Goal: Information Seeking & Learning: Learn about a topic

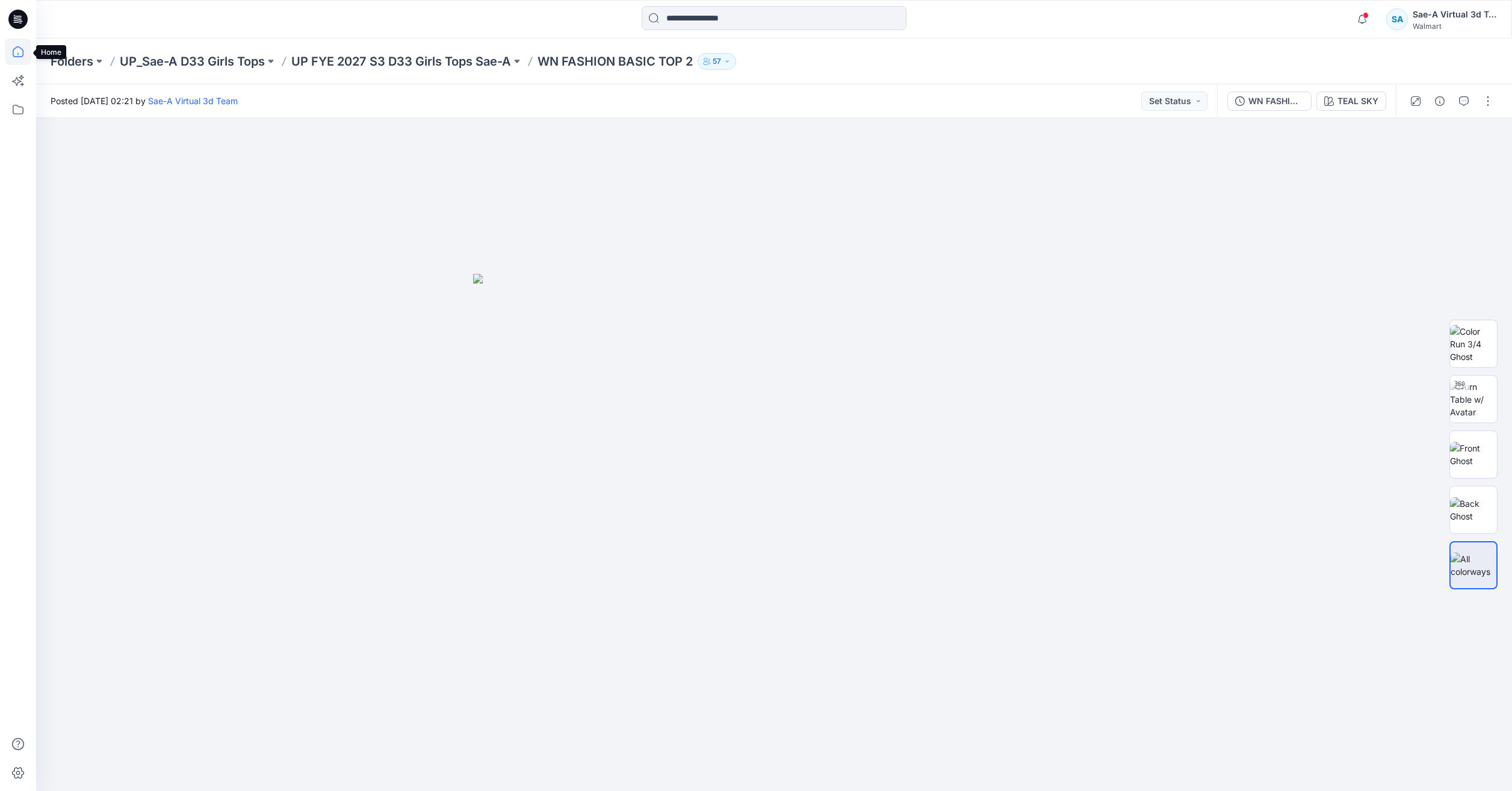
click at [12, 51] on icon at bounding box center [18, 52] width 27 height 27
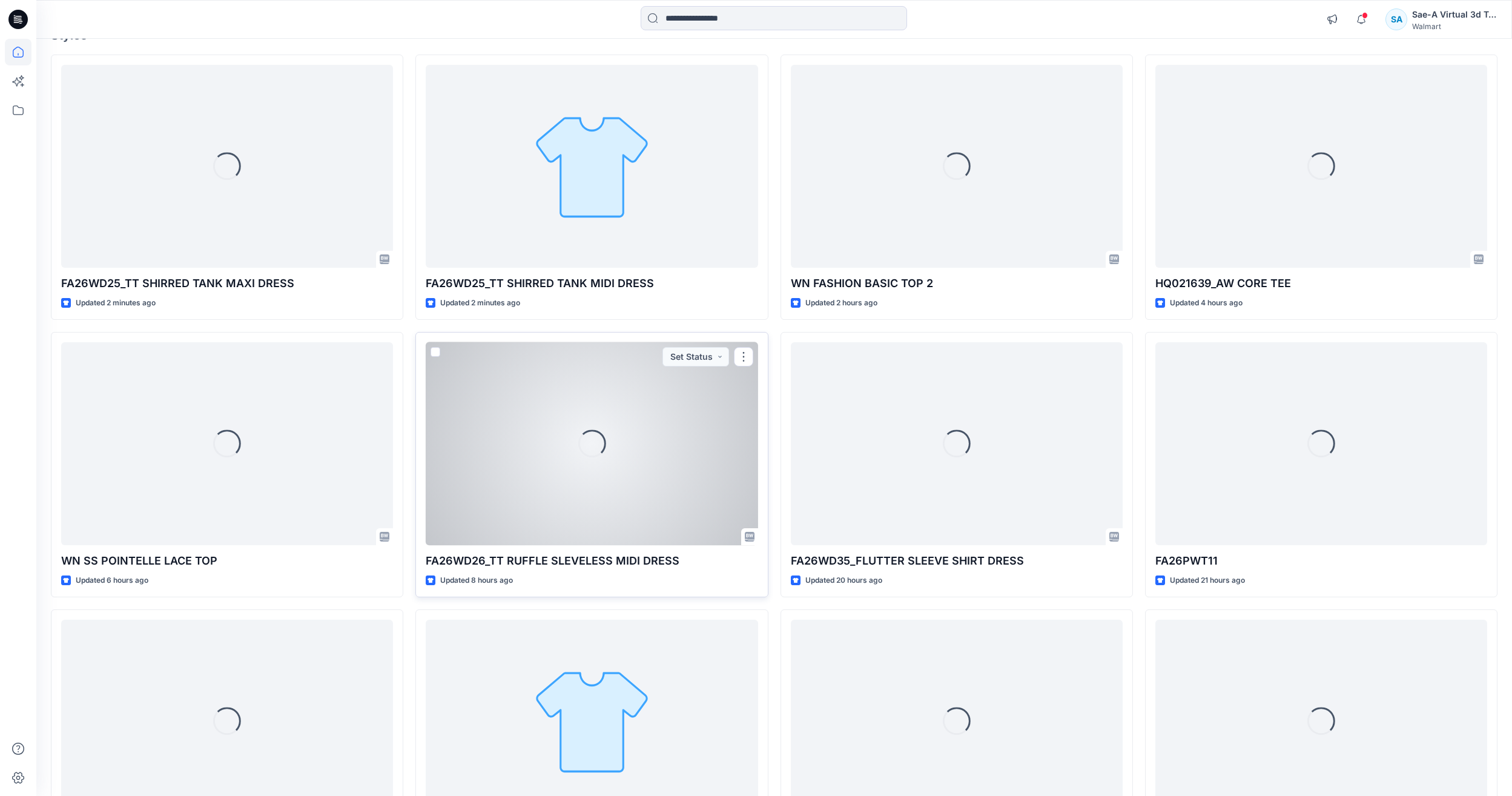
scroll to position [121, 0]
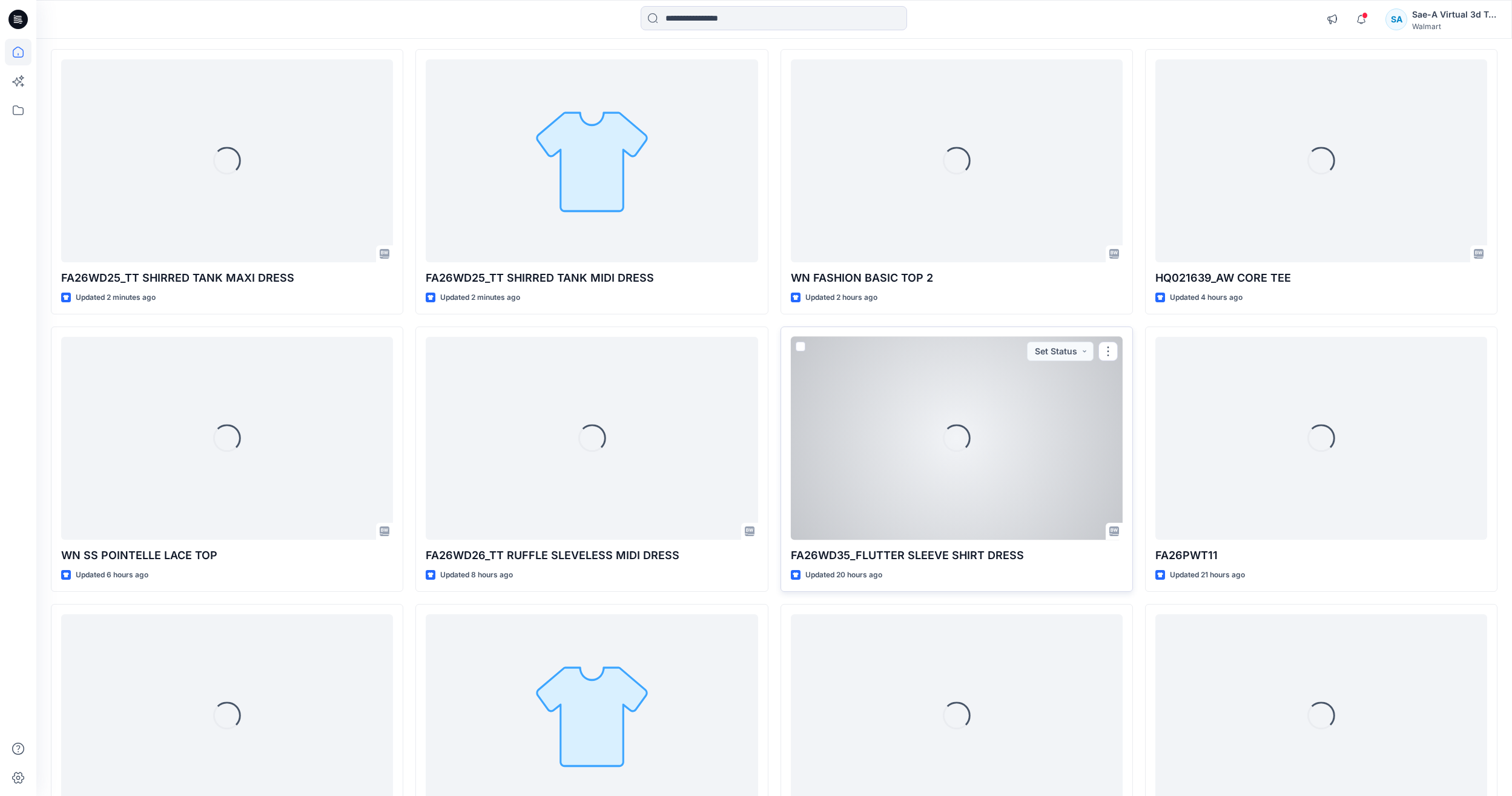
click at [997, 523] on div "Loading..." at bounding box center [957, 438] width 332 height 203
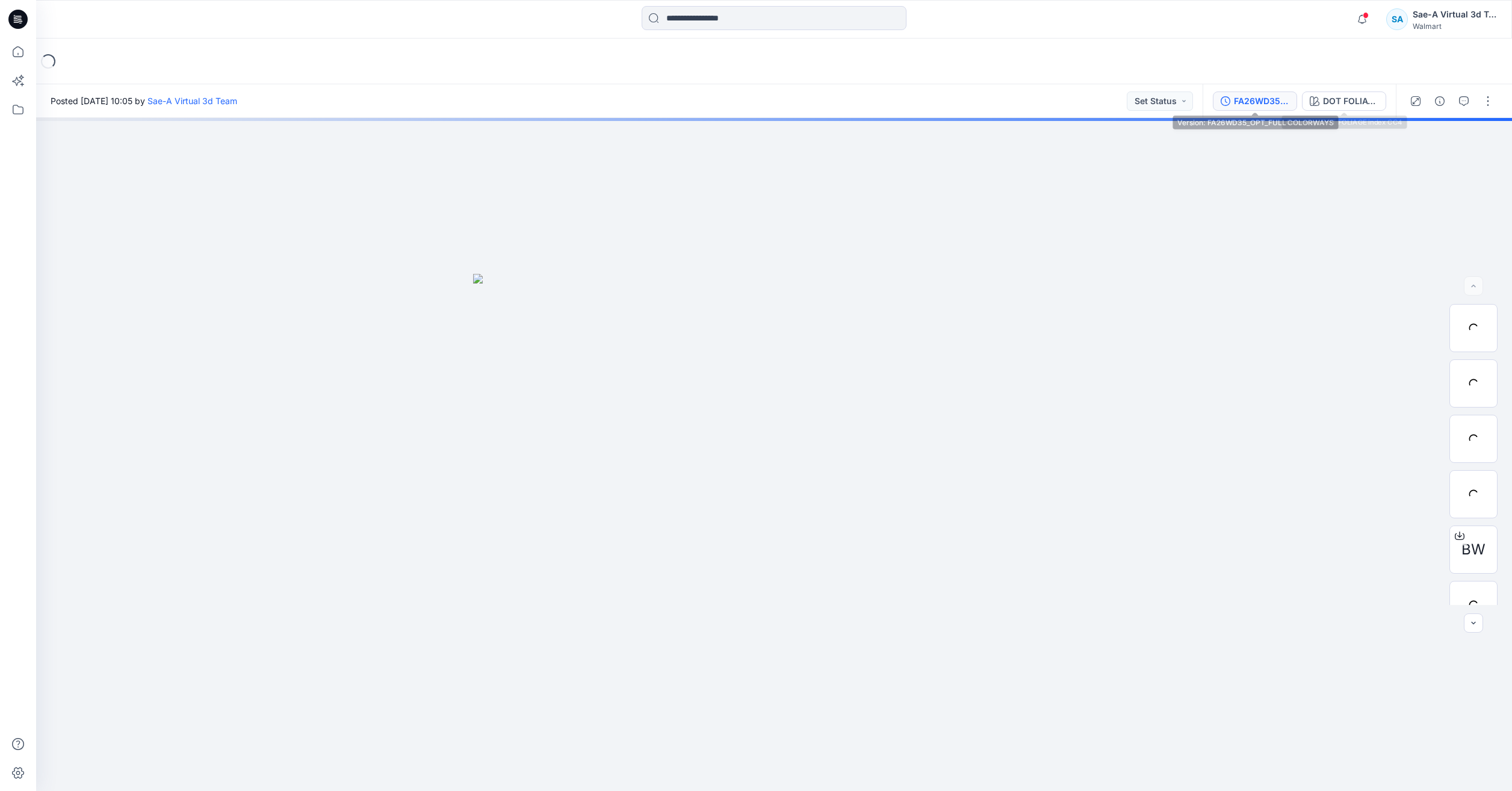
click at [1261, 103] on div "FA26WD35_OPT_FULL COLORWAYS" at bounding box center [1262, 101] width 56 height 13
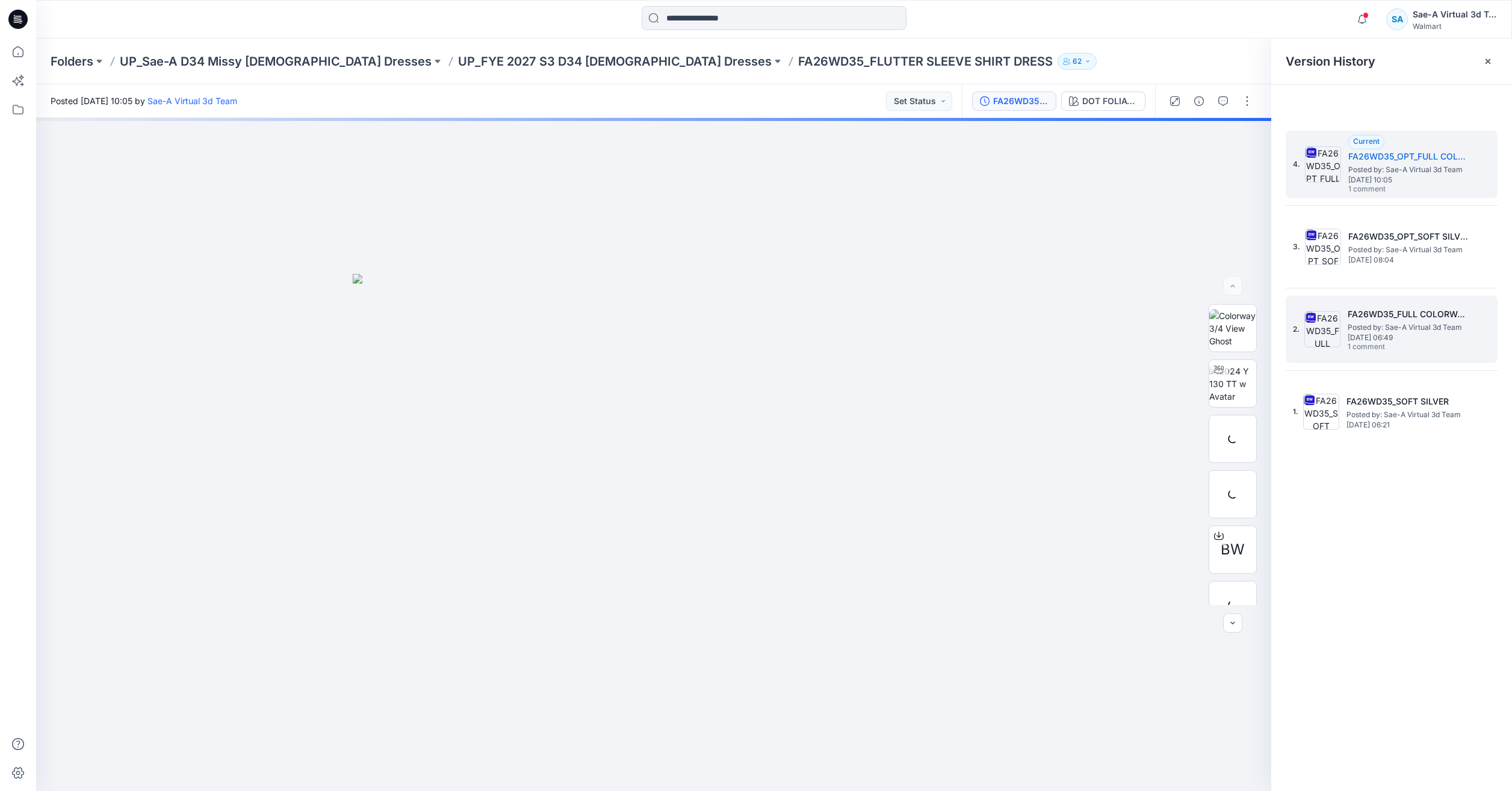
click at [1378, 343] on span "1 comment" at bounding box center [1390, 347] width 85 height 10
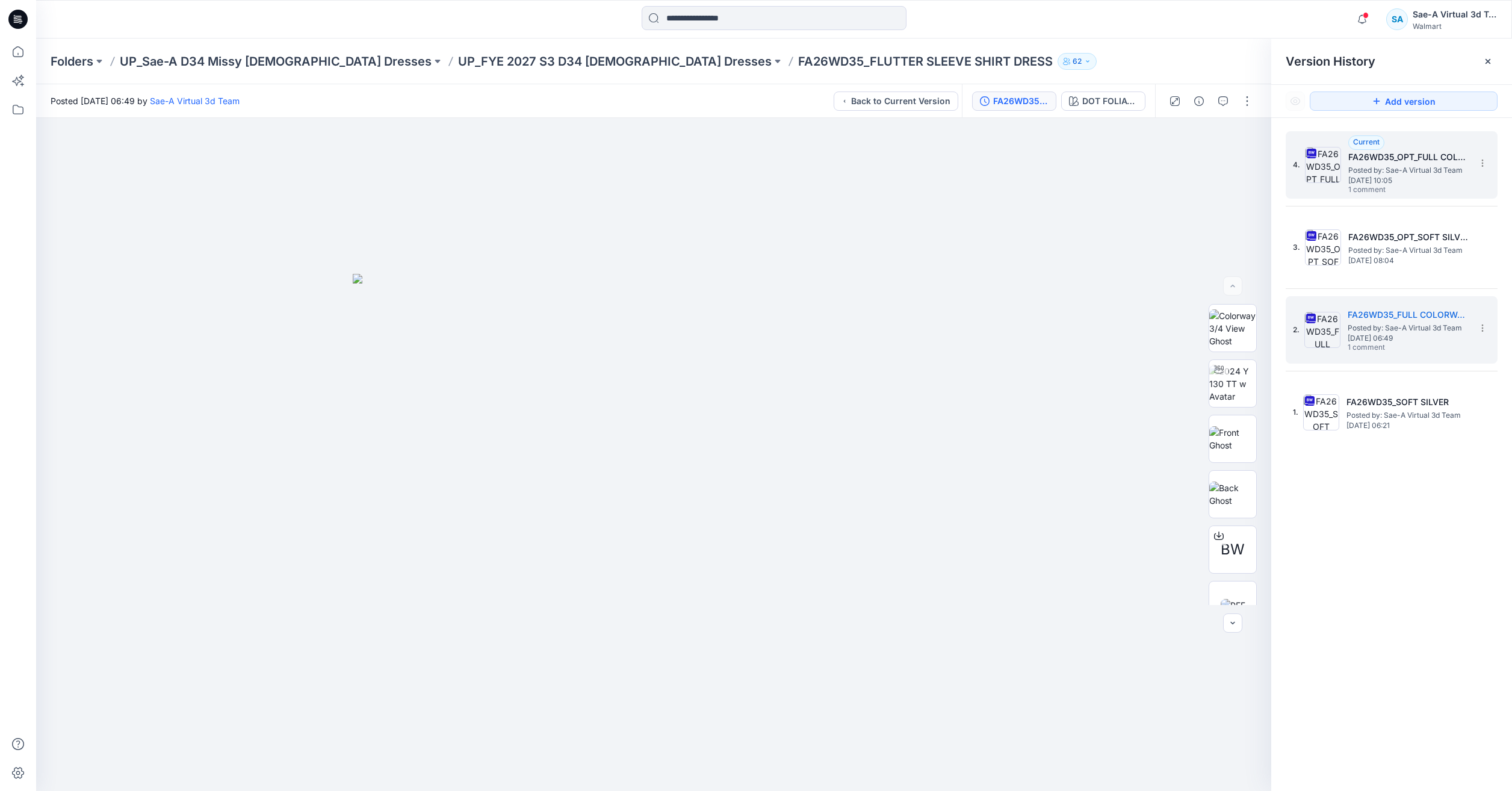
click at [1358, 179] on span "[DATE] 10:05" at bounding box center [1408, 181] width 120 height 8
click at [469, 56] on p "UP_FYE 2027 S3 D34 [DEMOGRAPHIC_DATA] Dresses" at bounding box center [615, 61] width 313 height 17
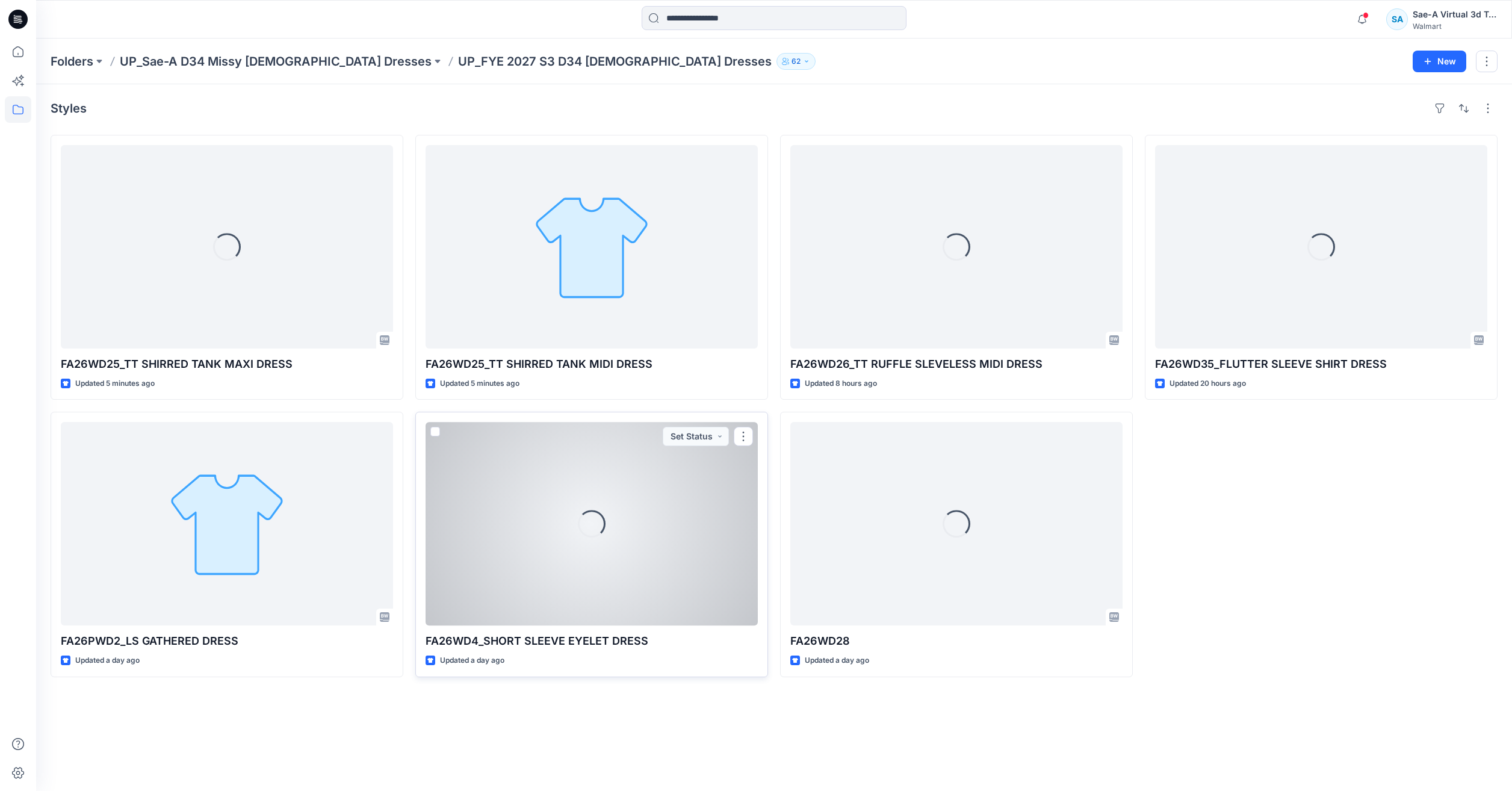
click at [665, 570] on div "Loading..." at bounding box center [591, 524] width 332 height 203
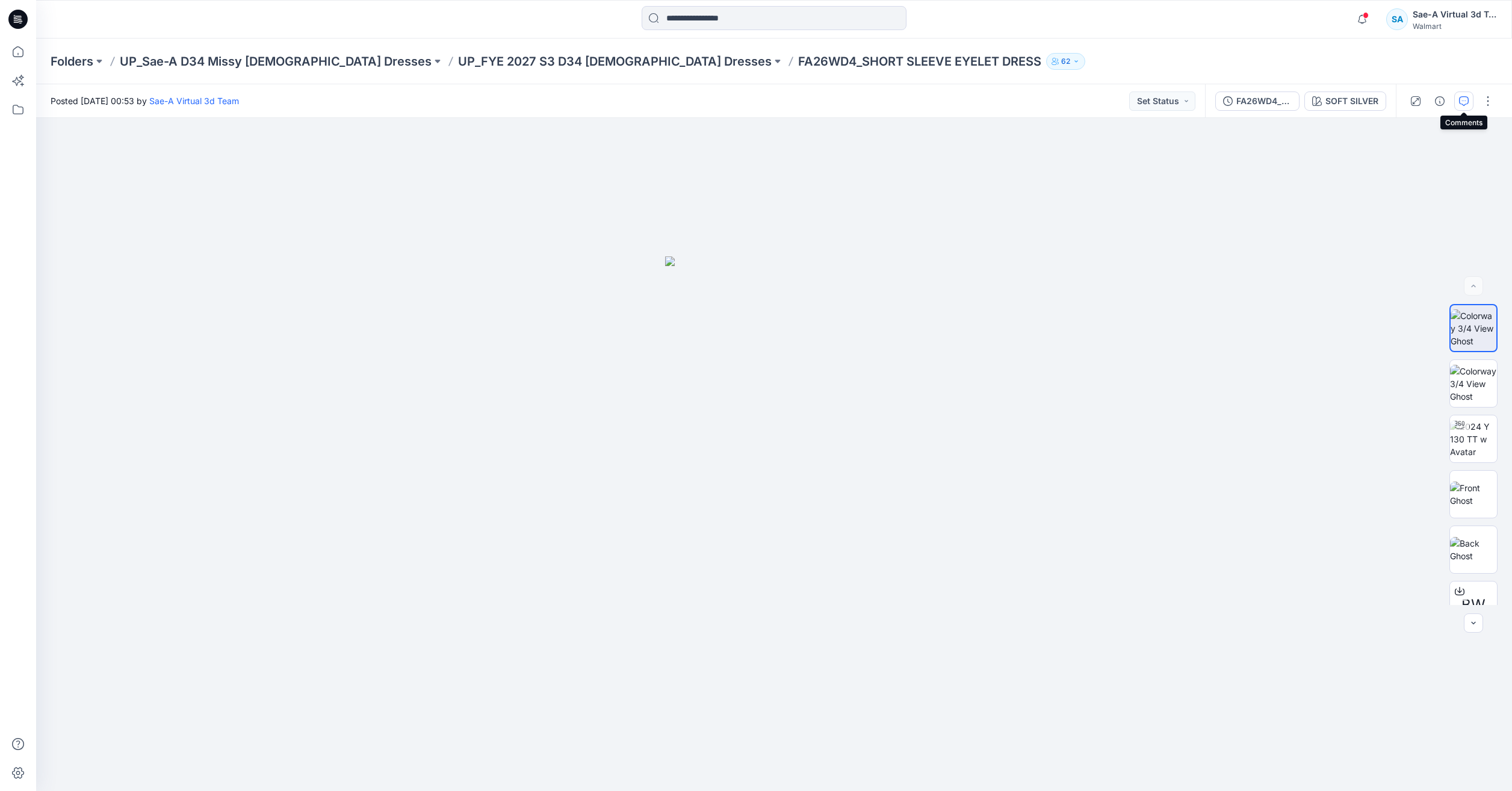
click at [1464, 102] on icon "button" at bounding box center [1464, 101] width 10 height 10
